Goal: Task Accomplishment & Management: Use online tool/utility

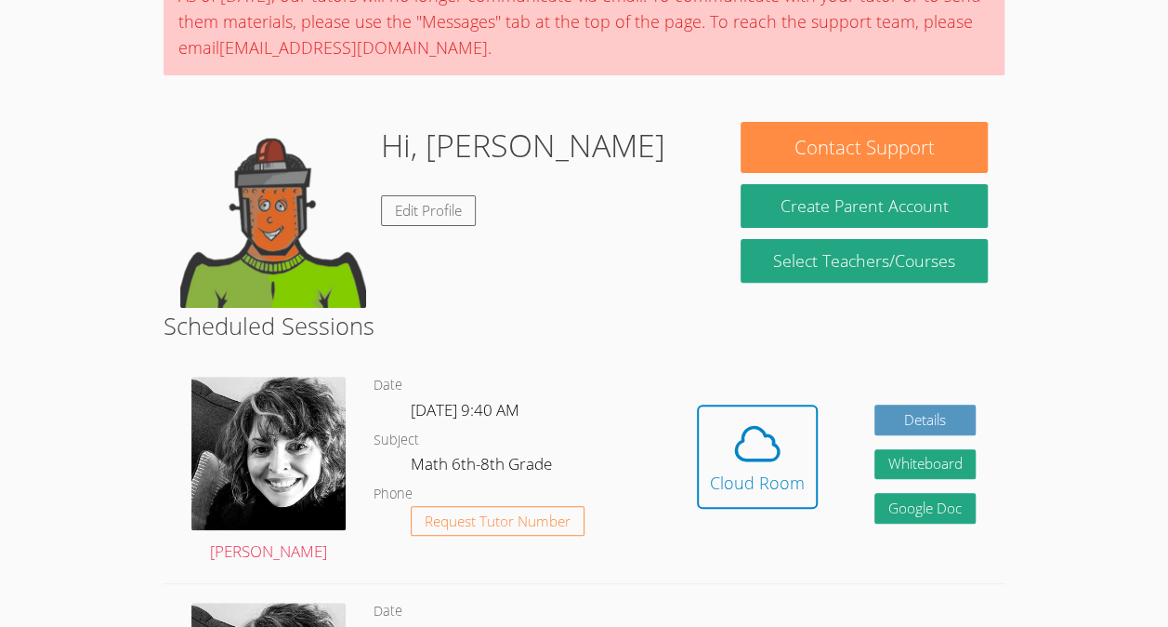
scroll to position [182, 0]
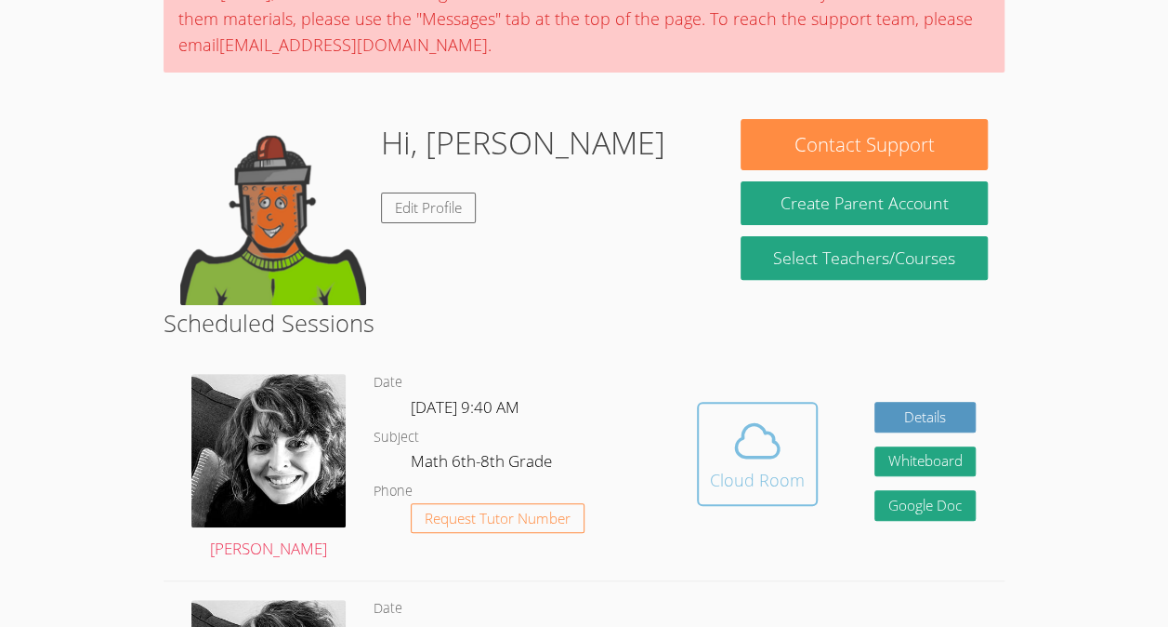
click at [732, 453] on icon at bounding box center [758, 441] width 52 height 52
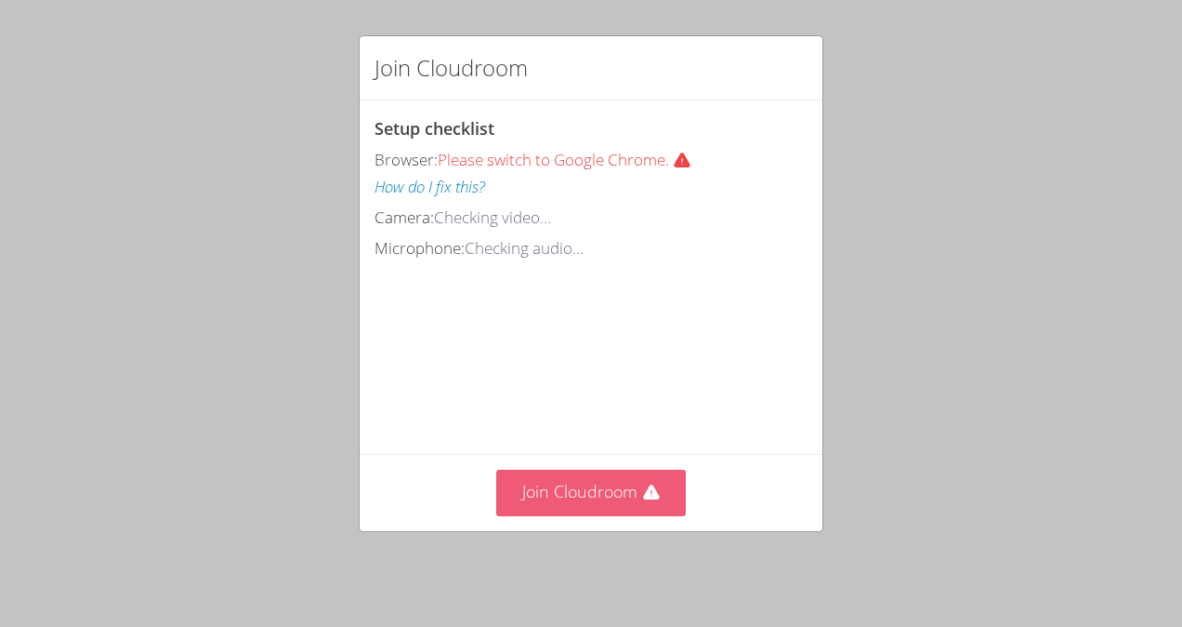
click at [584, 515] on button "Join Cloudroom" at bounding box center [591, 492] width 191 height 46
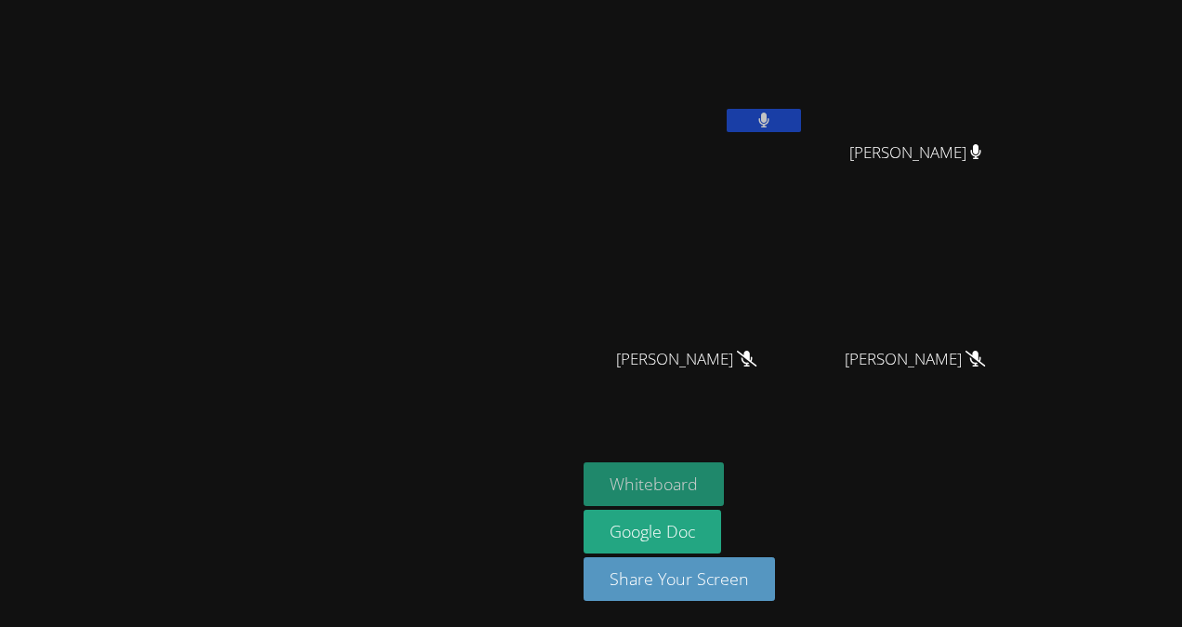
click at [724, 465] on button "Whiteboard" at bounding box center [654, 484] width 140 height 44
click at [801, 126] on button at bounding box center [764, 120] width 74 height 23
click at [771, 123] on icon at bounding box center [765, 120] width 12 height 16
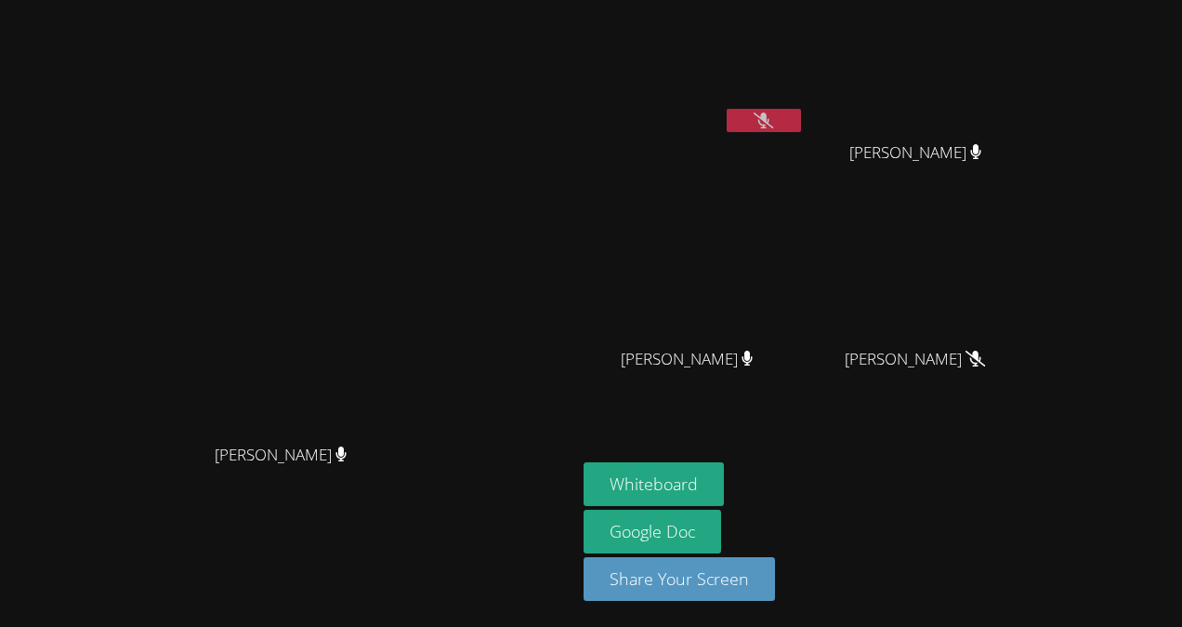
click at [773, 116] on icon at bounding box center [764, 120] width 20 height 16
click at [770, 116] on icon at bounding box center [764, 120] width 11 height 16
click at [801, 128] on button at bounding box center [764, 120] width 74 height 23
click at [801, 117] on button at bounding box center [764, 120] width 74 height 23
click at [773, 125] on icon at bounding box center [764, 120] width 20 height 16
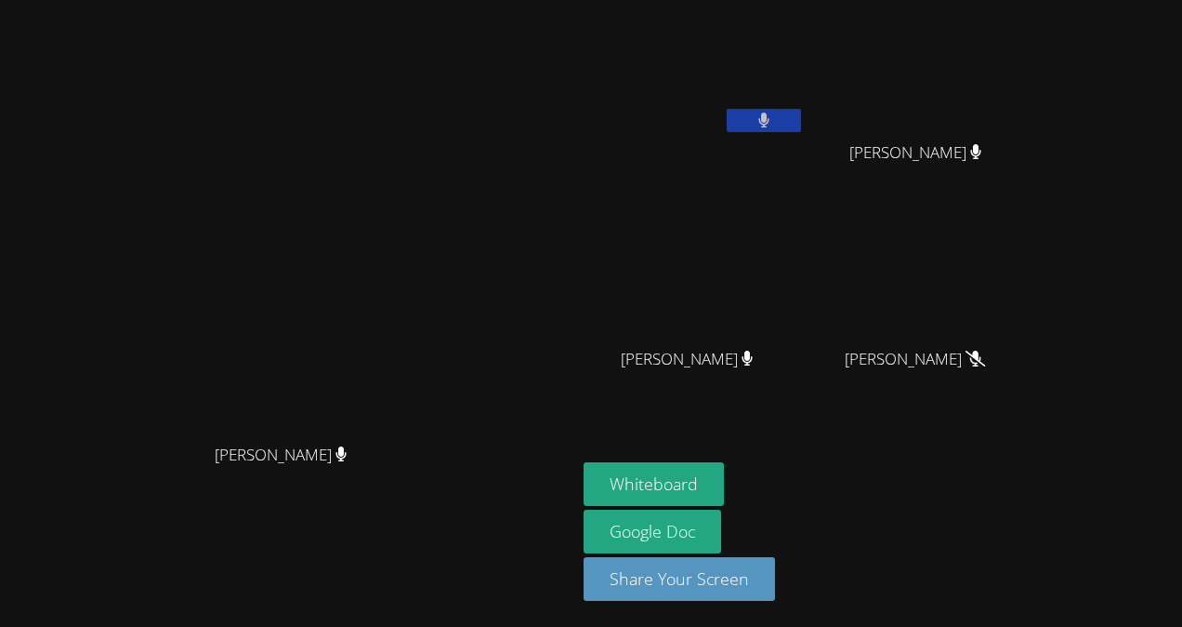
click at [771, 121] on icon at bounding box center [765, 120] width 12 height 16
click at [801, 109] on button at bounding box center [764, 120] width 74 height 23
click at [801, 119] on button at bounding box center [764, 120] width 74 height 23
click at [770, 120] on icon at bounding box center [764, 120] width 11 height 16
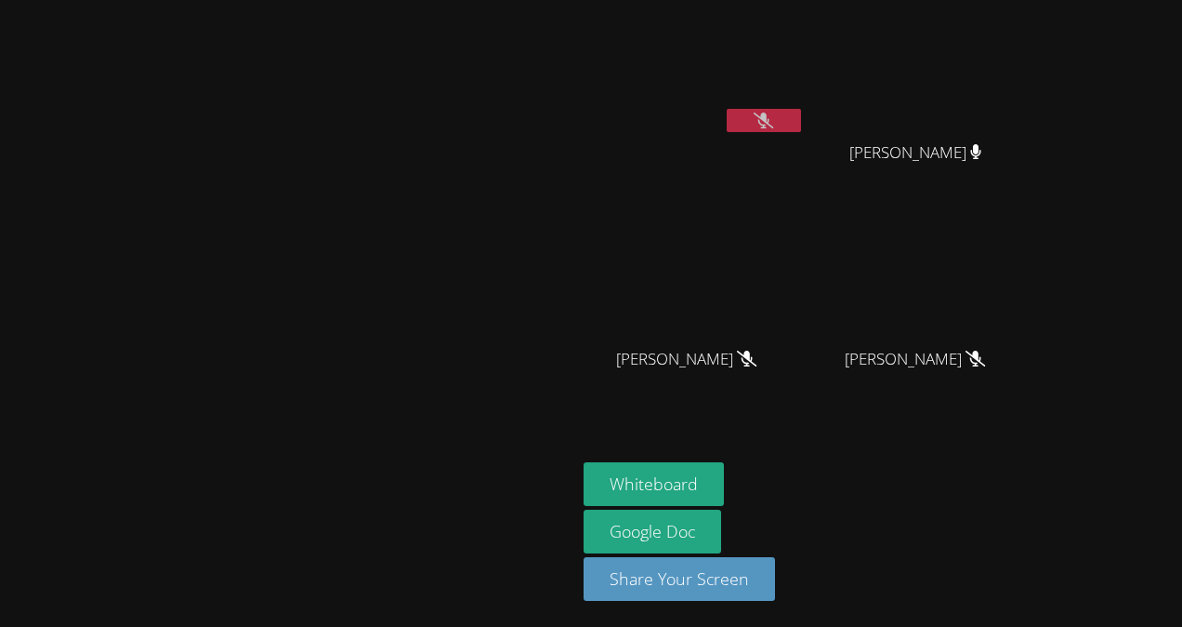
click at [773, 121] on icon at bounding box center [764, 120] width 20 height 16
click at [801, 121] on button at bounding box center [764, 120] width 74 height 23
click at [801, 129] on button at bounding box center [764, 120] width 74 height 23
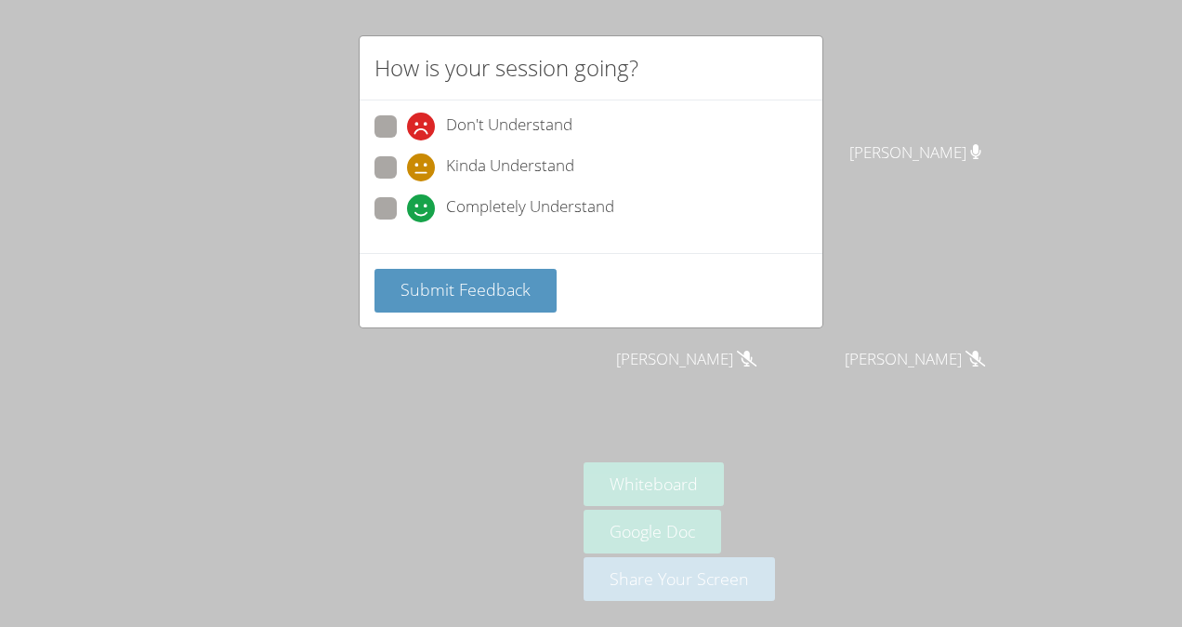
click at [511, 169] on span "Kinda Understand" at bounding box center [510, 167] width 128 height 28
click at [423, 169] on input "Kinda Understand" at bounding box center [415, 164] width 16 height 16
radio input "true"
click at [496, 281] on span "Submit Feedback" at bounding box center [466, 289] width 130 height 22
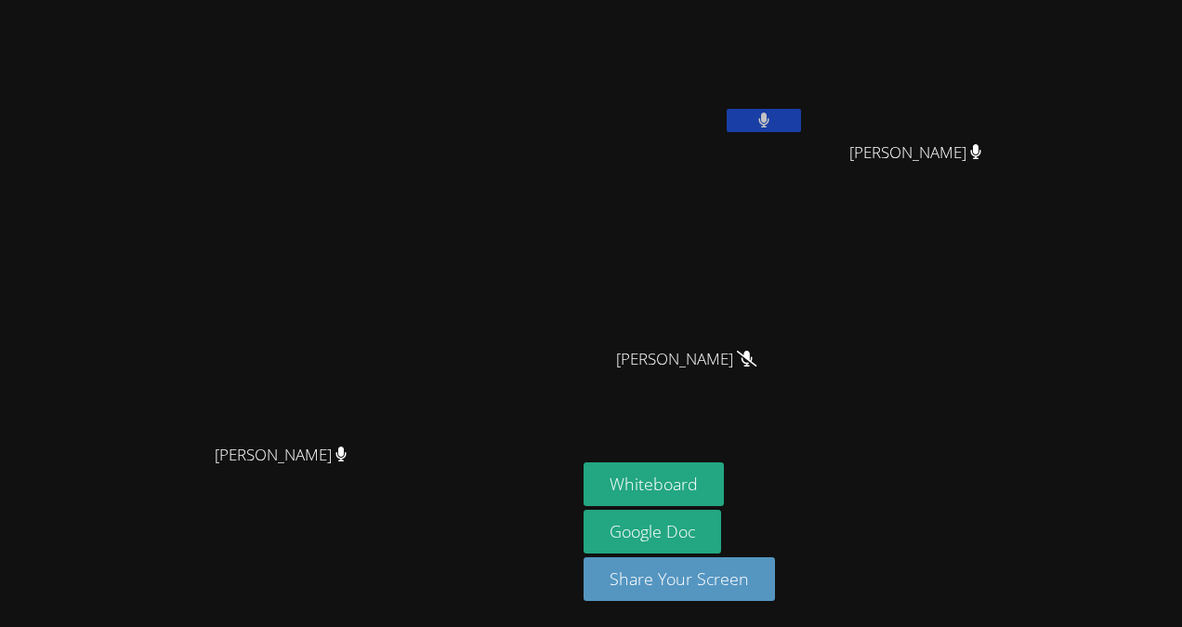
click at [801, 115] on button at bounding box center [764, 120] width 74 height 23
